Goal: Use online tool/utility: Utilize a website feature to perform a specific function

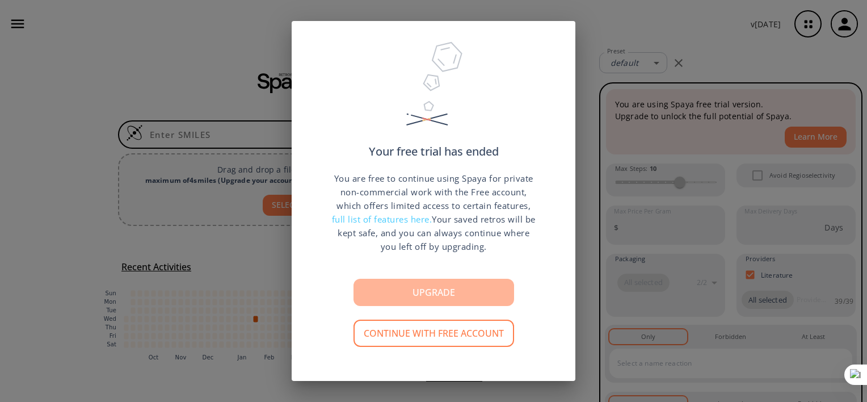
click at [387, 292] on button "Upgrade" at bounding box center [433, 292] width 161 height 27
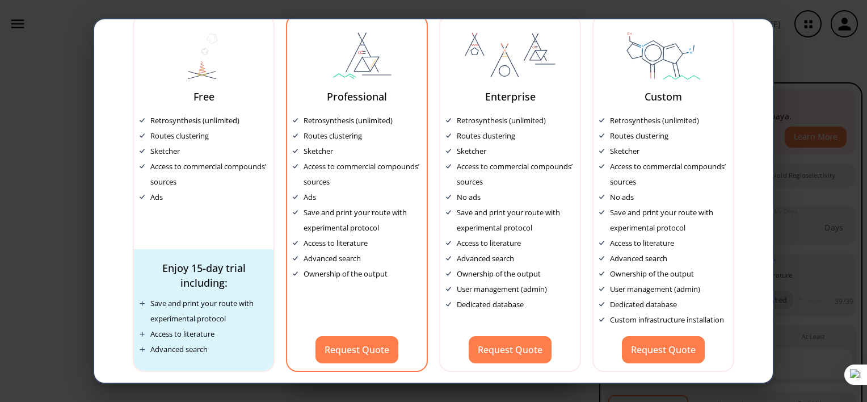
scroll to position [61, 0]
click at [352, 343] on button "Request Quote" at bounding box center [356, 349] width 83 height 27
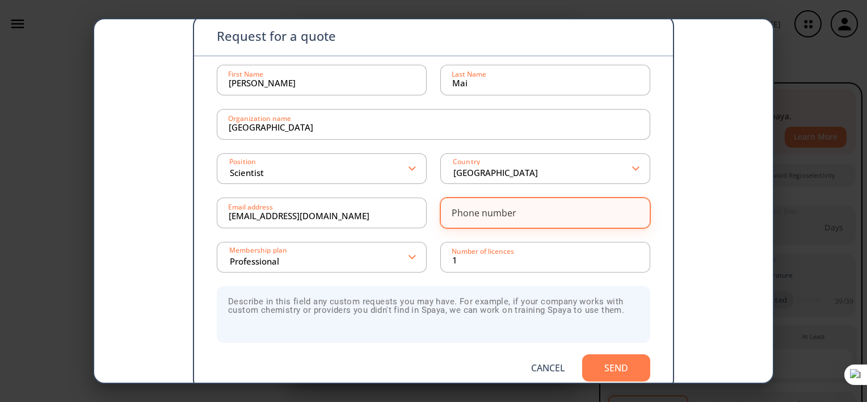
click at [547, 210] on input at bounding box center [545, 212] width 186 height 23
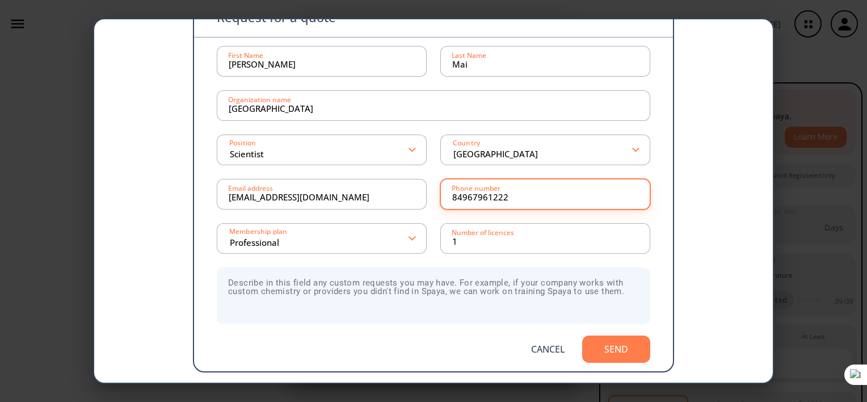
scroll to position [77, 0]
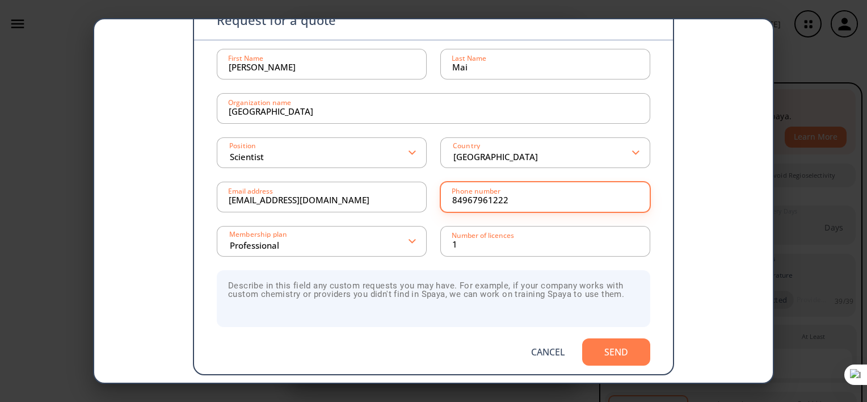
type input "84967961222"
click at [604, 350] on button "Send" at bounding box center [616, 351] width 68 height 27
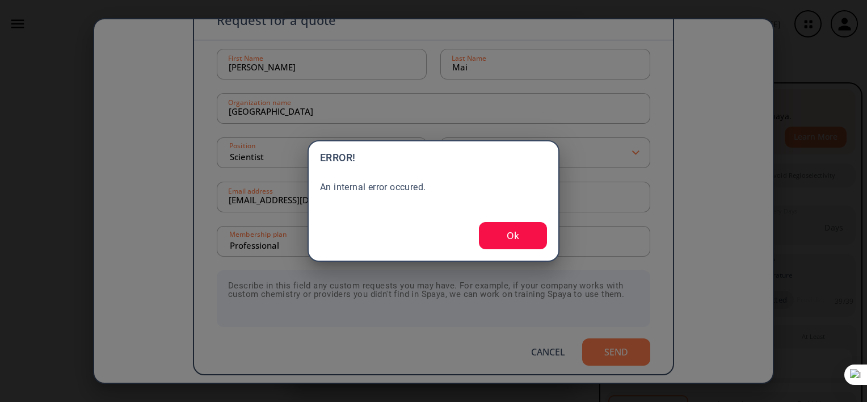
click at [526, 231] on button "Ok" at bounding box center [513, 235] width 68 height 27
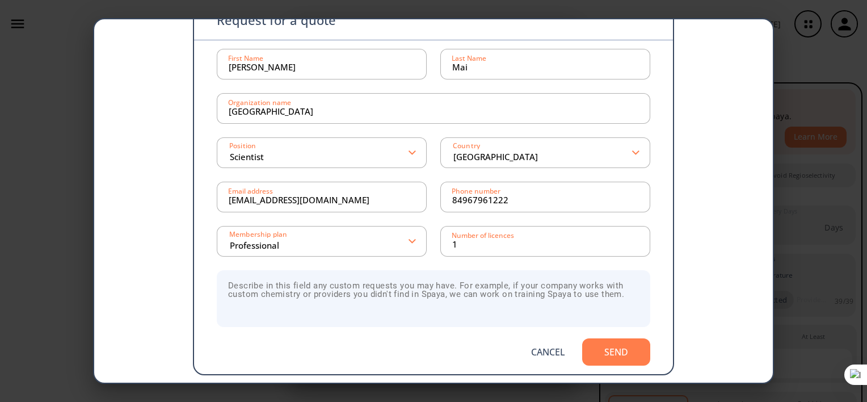
scroll to position [0, 0]
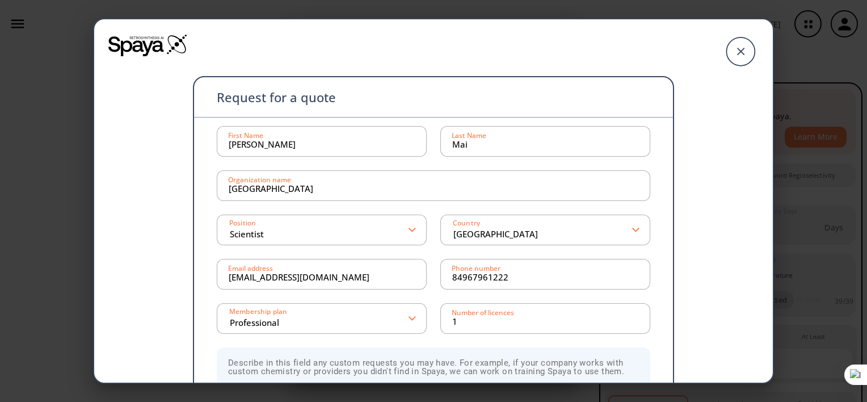
click at [75, 91] on div "Request for a quote [PERSON_NAME] First Name Mai Last Name [GEOGRAPHIC_DATA] Or…" at bounding box center [433, 201] width 867 height 402
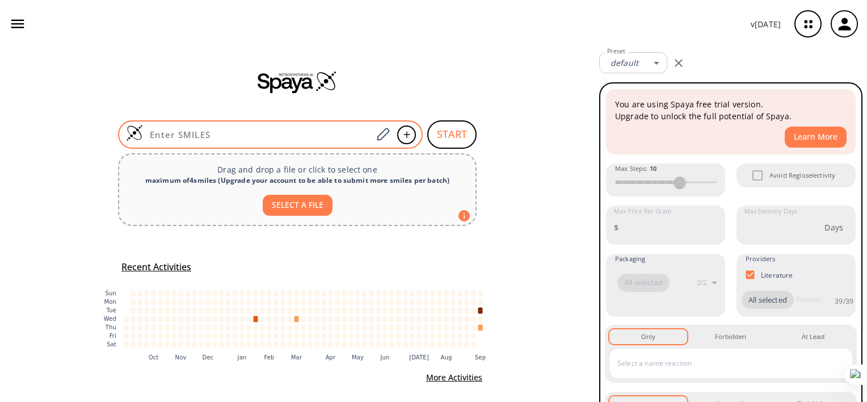
click at [354, 129] on input at bounding box center [257, 134] width 229 height 11
paste input "O=C(NO)/C=C/C1=CC=C(C(NCC(C2=CNC3=CC=CC=C23)C4=CNC5=CC=CC=C54)=O)C=C1"
type input "O=C(NO)/C=C/C1=CC=C(C(NCC(C2=CNC3=CC=CC=C23)C4=CNC5=CC=CC=C54)=O)C=C1"
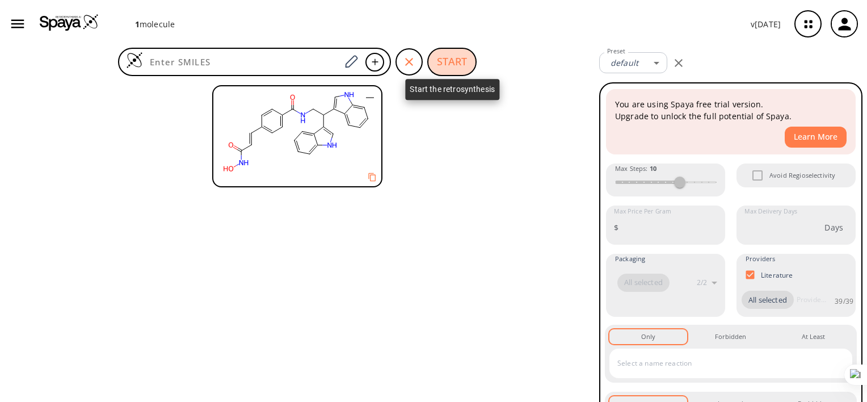
click at [458, 51] on button "START" at bounding box center [451, 62] width 49 height 28
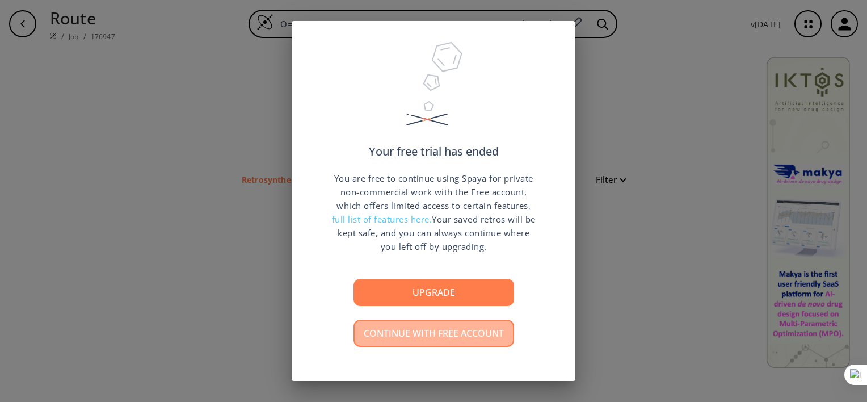
click at [378, 345] on button "Continue with free account" at bounding box center [433, 332] width 161 height 27
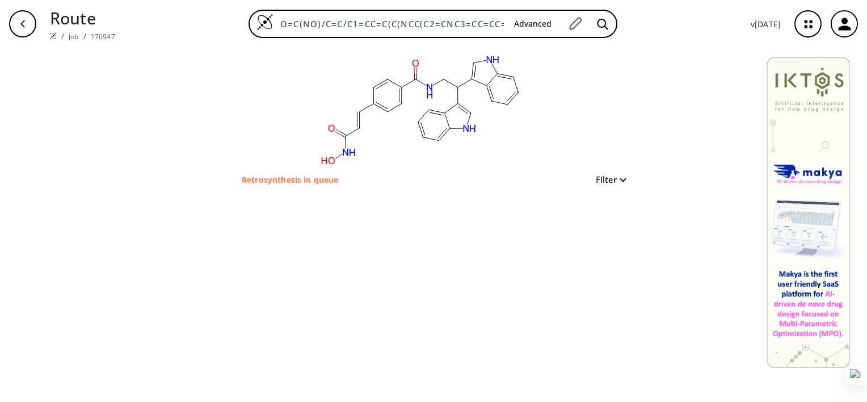
click at [283, 181] on p "Retrosynthesis in queue" at bounding box center [290, 180] width 96 height 12
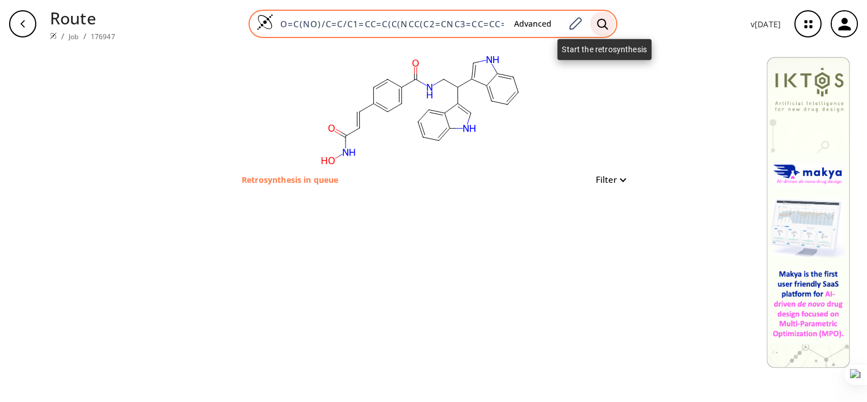
click at [597, 26] on div at bounding box center [602, 23] width 25 height 25
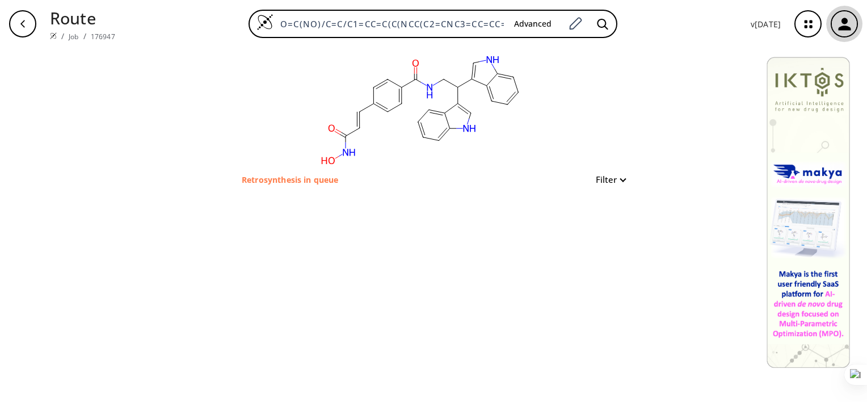
click at [836, 30] on icon "button" at bounding box center [844, 24] width 19 height 19
